Goal: Task Accomplishment & Management: Use online tool/utility

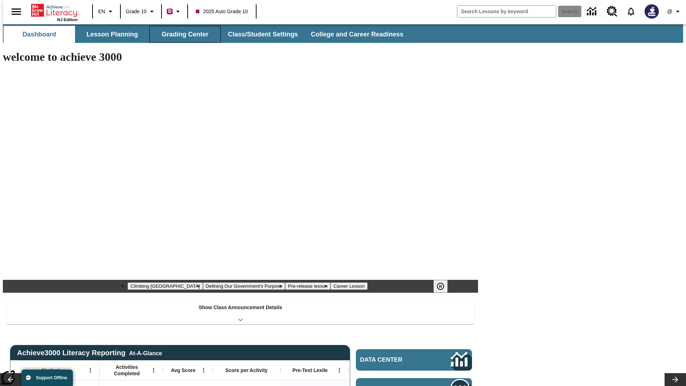
click at [182, 34] on button "Grading Center" at bounding box center [184, 34] width 71 height 17
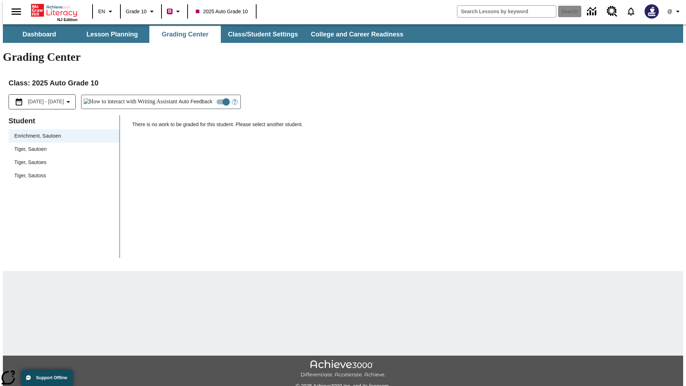
click at [61, 145] on span "Tiger, Sautoen" at bounding box center [63, 149] width 99 height 8
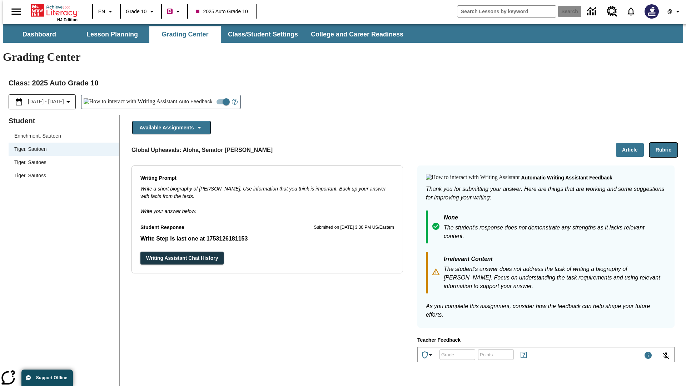
click at [666, 143] on button "Rubric" at bounding box center [664, 150] width 28 height 14
click at [633, 143] on button "Article" at bounding box center [630, 150] width 28 height 14
click at [106, 11] on icon "Language: EN, Select a language" at bounding box center [110, 11] width 9 height 9
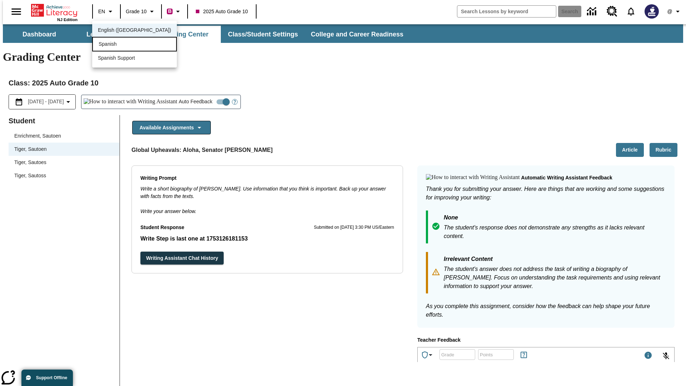
click at [119, 45] on div "Spanish" at bounding box center [134, 44] width 85 height 15
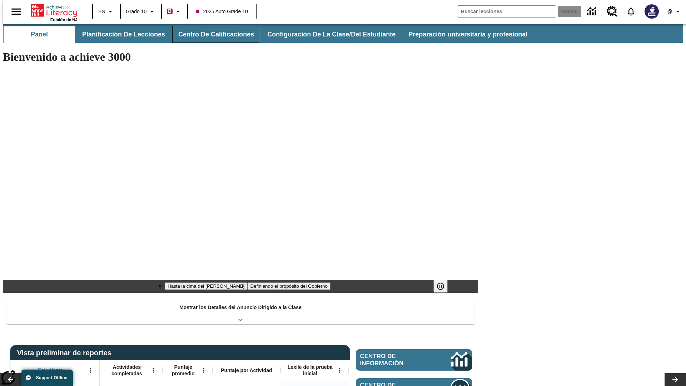
click at [210, 34] on button "Centro de calificaciones" at bounding box center [216, 34] width 88 height 17
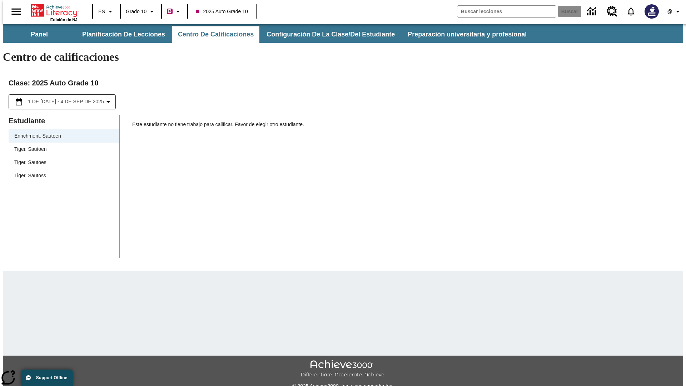
click at [61, 145] on span "Tiger, Sautoen" at bounding box center [63, 149] width 99 height 8
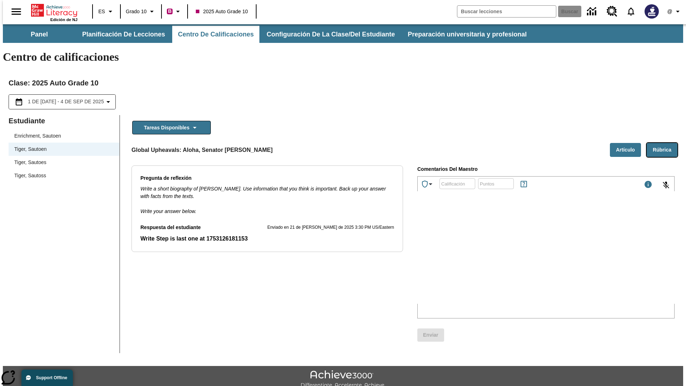
click at [665, 143] on button "Rúbrica" at bounding box center [662, 150] width 31 height 14
click at [628, 143] on button "Artículo" at bounding box center [625, 150] width 31 height 14
